Goal: Information Seeking & Learning: Learn about a topic

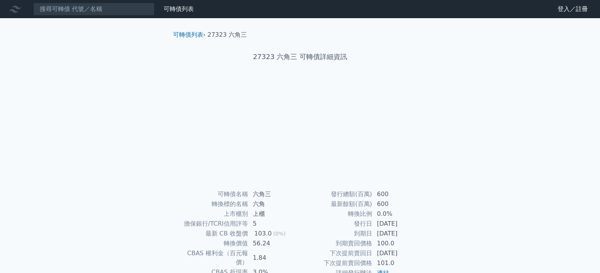
scroll to position [78, 0]
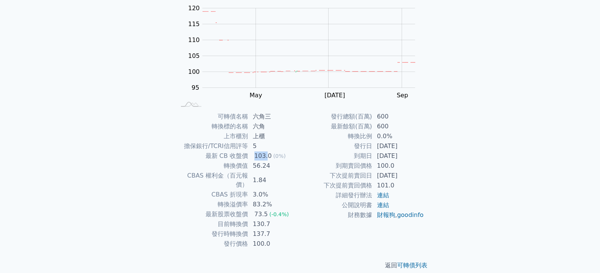
drag, startPoint x: 255, startPoint y: 156, endPoint x: 266, endPoint y: 156, distance: 10.6
click at [266, 156] on div "103.0" at bounding box center [263, 155] width 20 height 9
drag, startPoint x: 373, startPoint y: 165, endPoint x: 404, endPoint y: 167, distance: 30.3
click at [404, 167] on td "100.0" at bounding box center [398, 166] width 52 height 10
drag, startPoint x: 252, startPoint y: 238, endPoint x: 270, endPoint y: 235, distance: 18.3
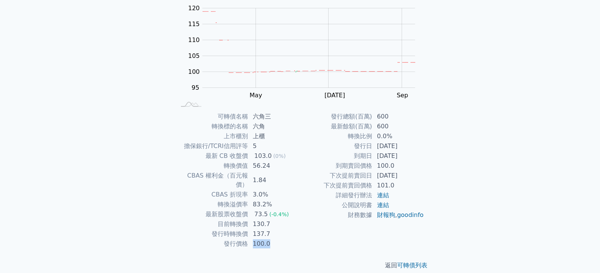
click at [270, 239] on td "100.0" at bounding box center [274, 244] width 52 height 10
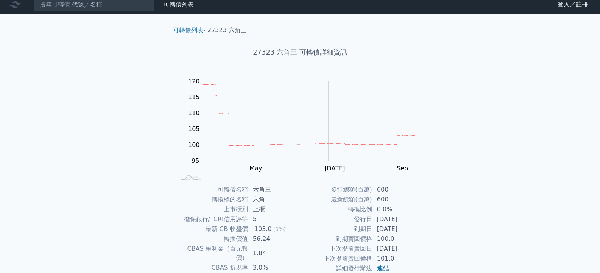
scroll to position [0, 0]
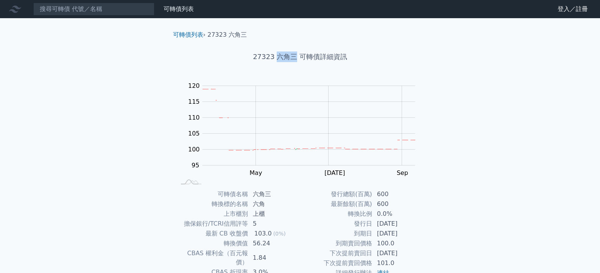
drag, startPoint x: 279, startPoint y: 57, endPoint x: 293, endPoint y: 57, distance: 14.4
click at [293, 57] on h1 "27323 六角三 可轉債詳細資訊" at bounding box center [300, 56] width 266 height 11
copy h1 "六角三"
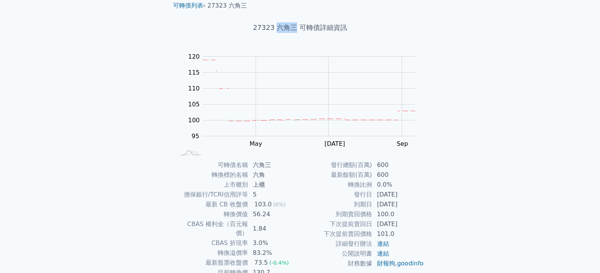
scroll to position [76, 0]
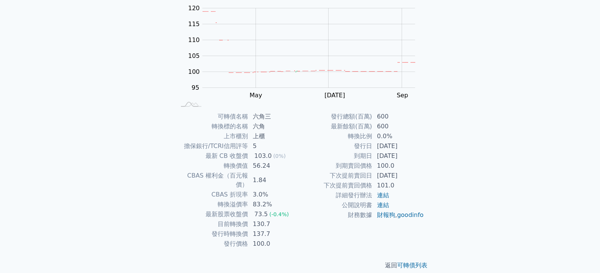
scroll to position [78, 0]
drag, startPoint x: 375, startPoint y: 185, endPoint x: 397, endPoint y: 185, distance: 21.9
click at [397, 185] on td "101.0" at bounding box center [398, 185] width 52 height 10
click at [385, 197] on link "連結" at bounding box center [383, 194] width 12 height 7
